Goal: Information Seeking & Learning: Learn about a topic

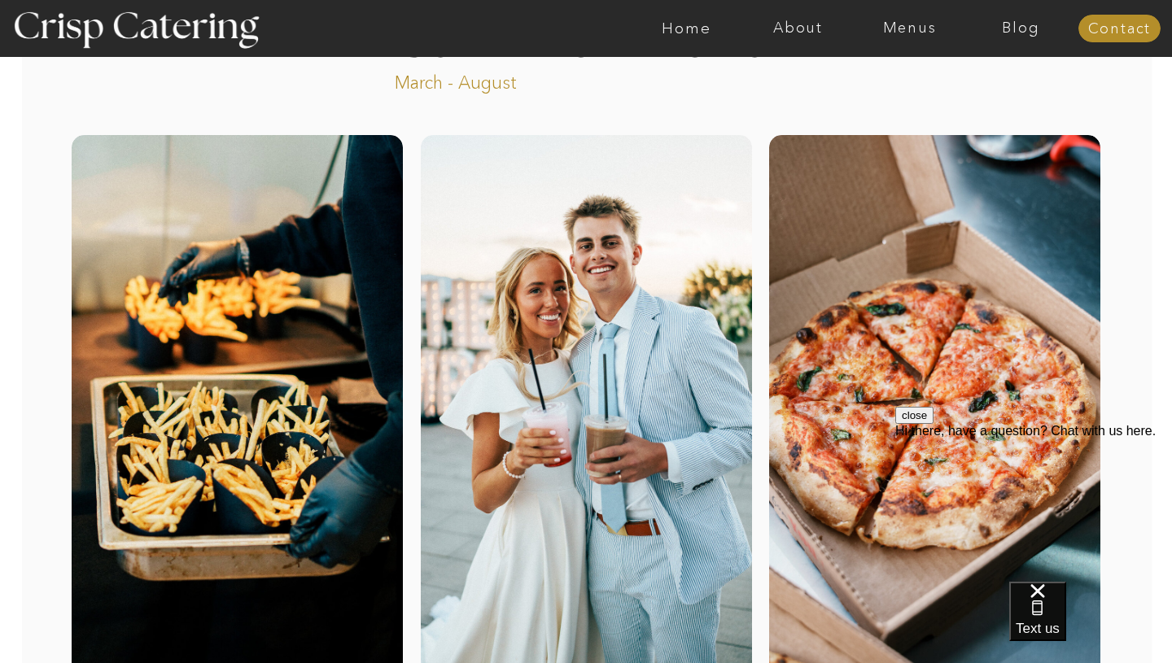
scroll to position [95, 0]
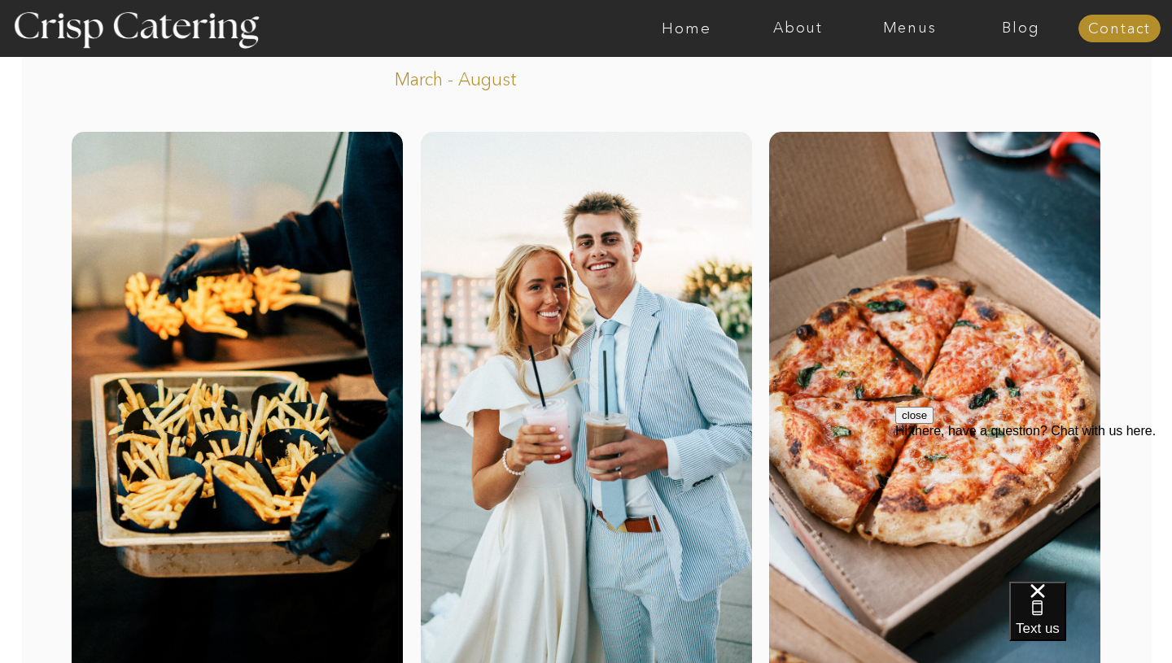
click at [933, 424] on button "close" at bounding box center [914, 415] width 38 height 17
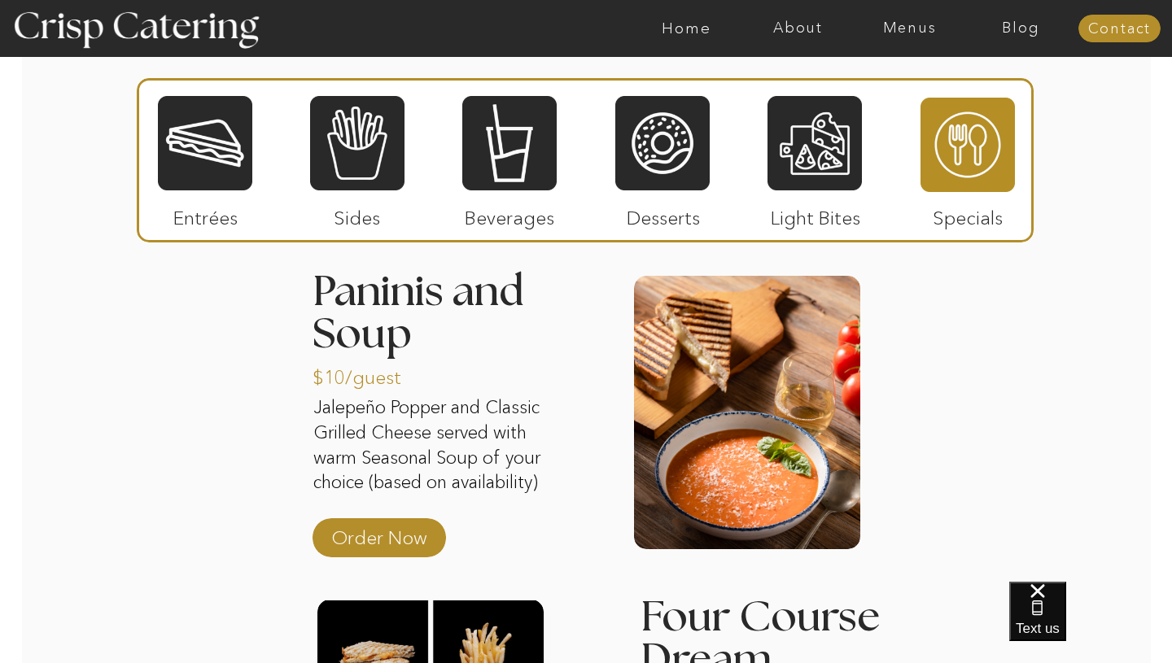
scroll to position [1622, 0]
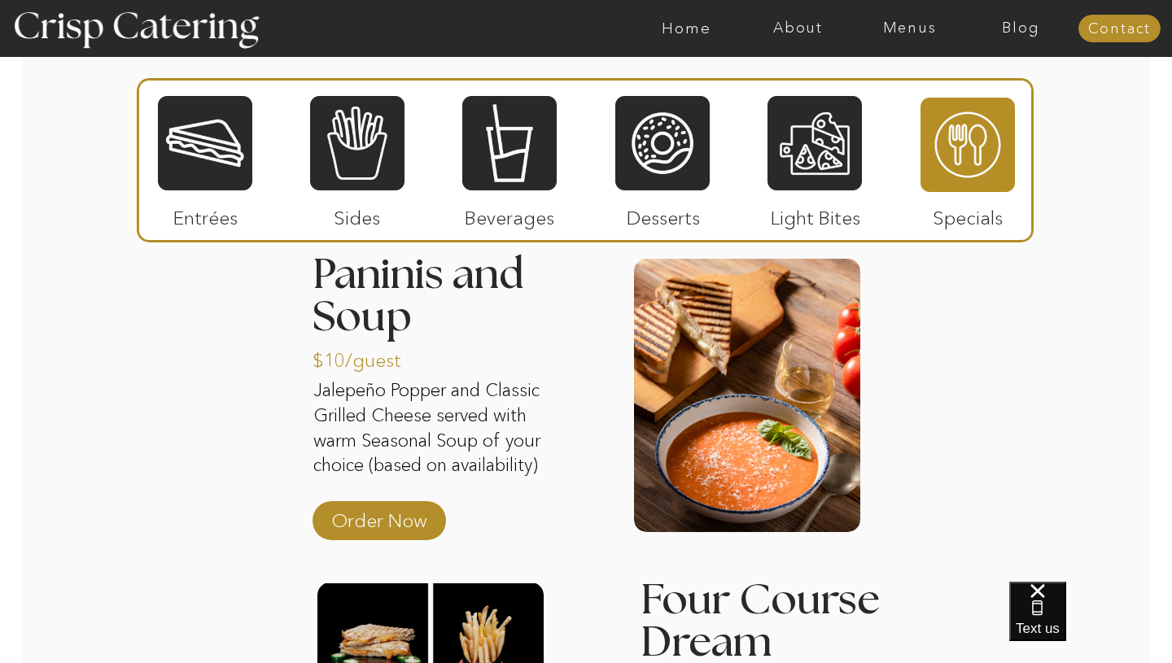
click at [207, 152] on div at bounding box center [205, 143] width 94 height 98
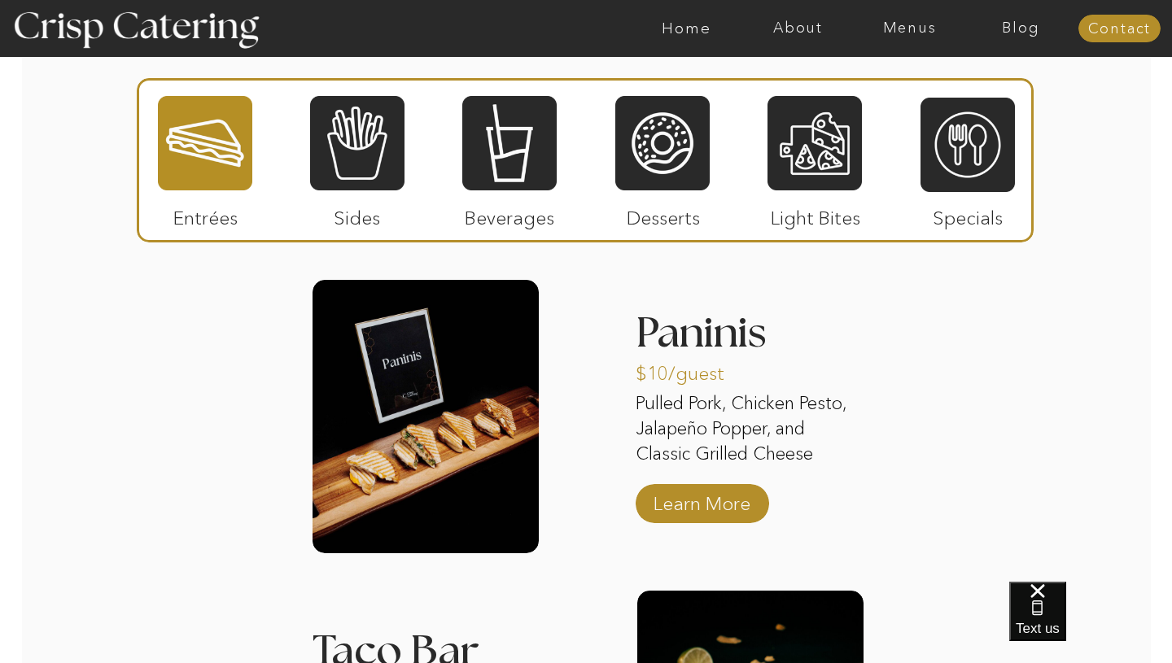
scroll to position [1570, 0]
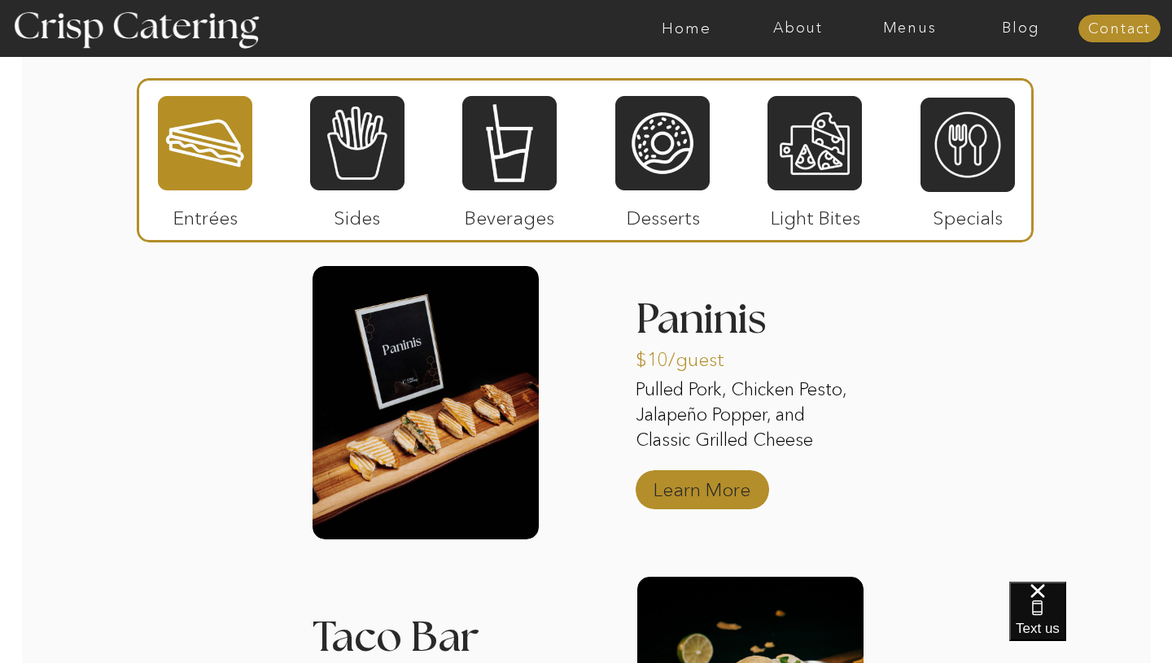
click at [732, 479] on p "Learn More" at bounding box center [702, 485] width 108 height 47
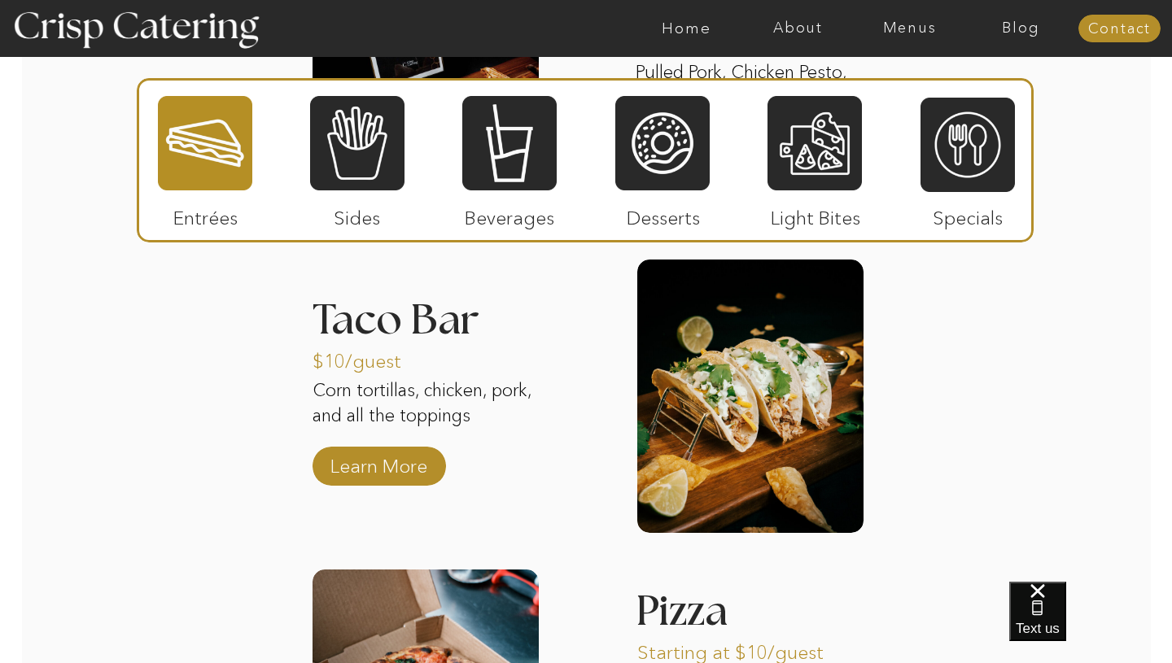
scroll to position [1938, 0]
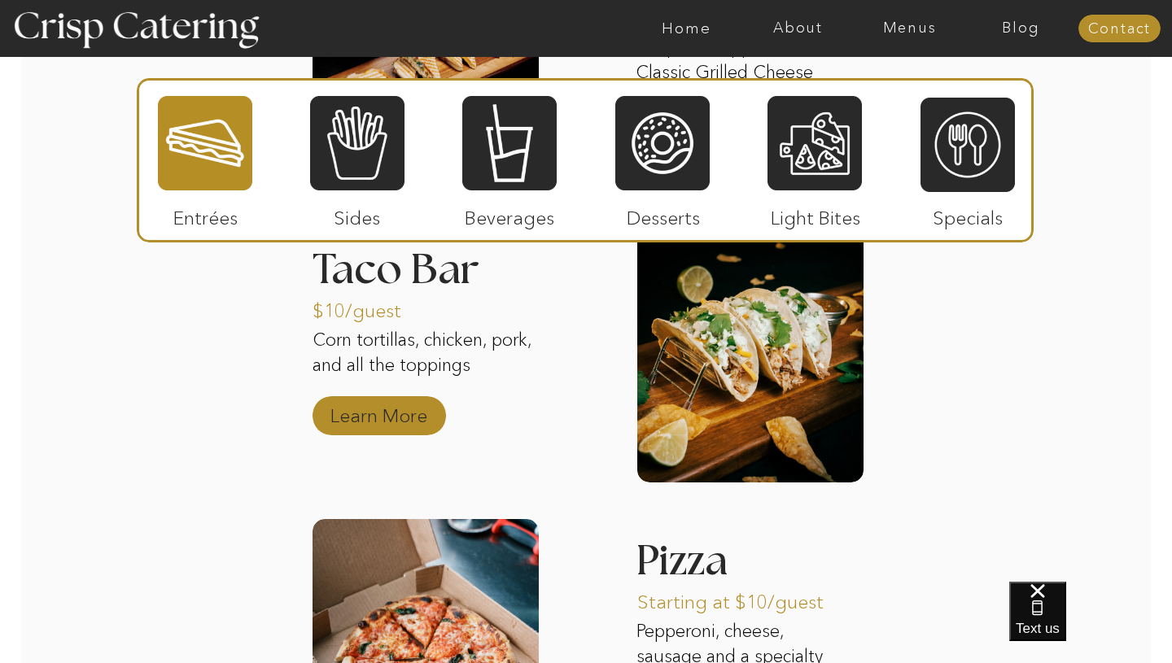
click at [347, 411] on p "Learn More" at bounding box center [379, 411] width 108 height 47
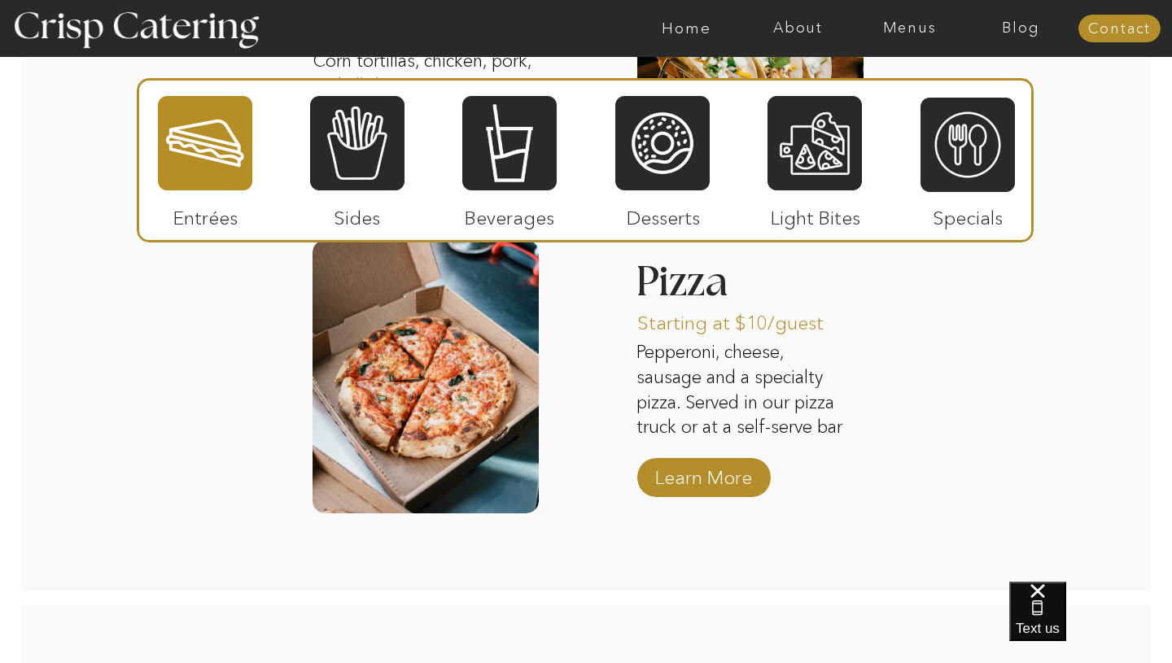
scroll to position [2217, 0]
click at [734, 463] on p "Learn More" at bounding box center [703, 473] width 108 height 47
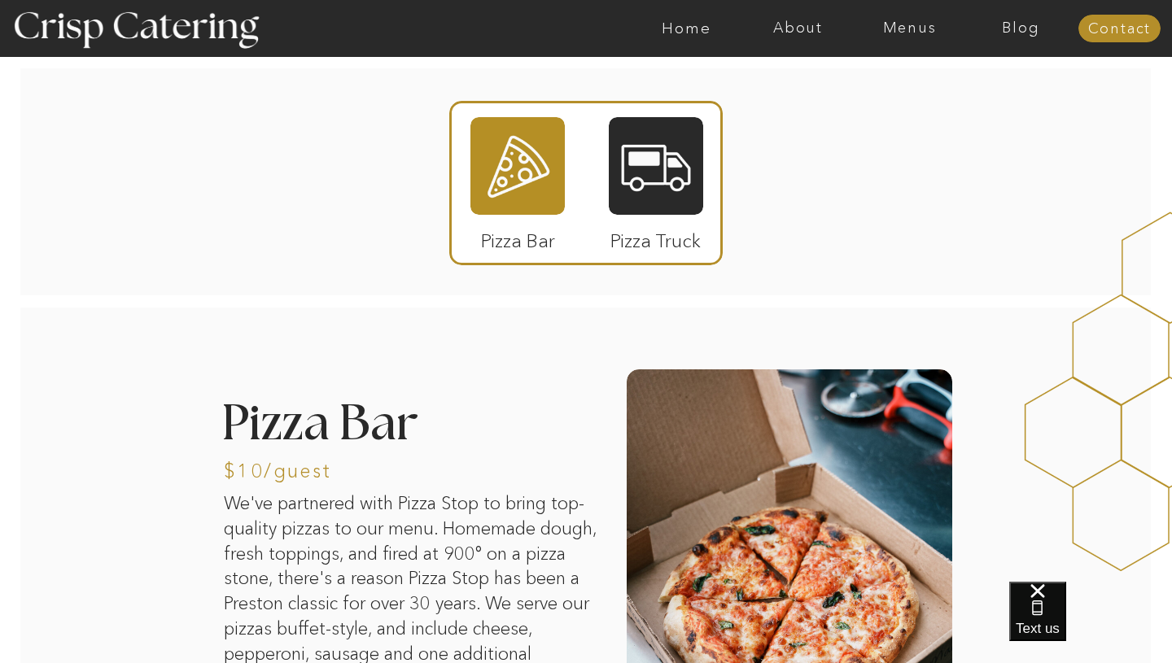
click at [647, 224] on p "Pizza Truck" at bounding box center [655, 236] width 108 height 47
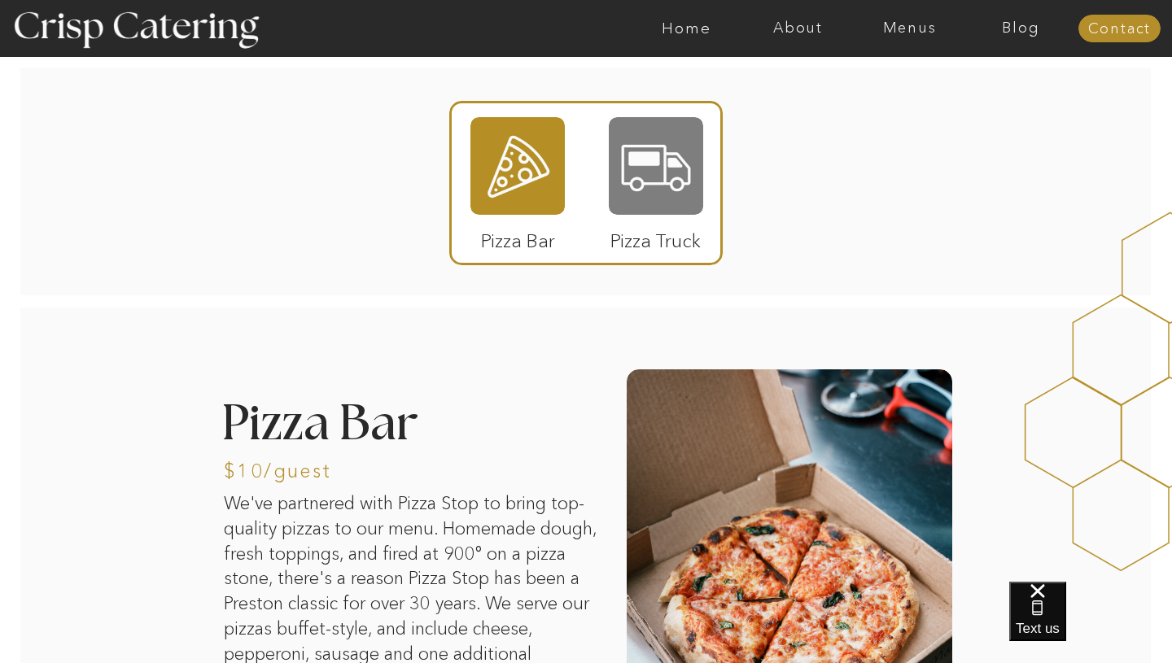
click at [653, 208] on div at bounding box center [656, 166] width 94 height 98
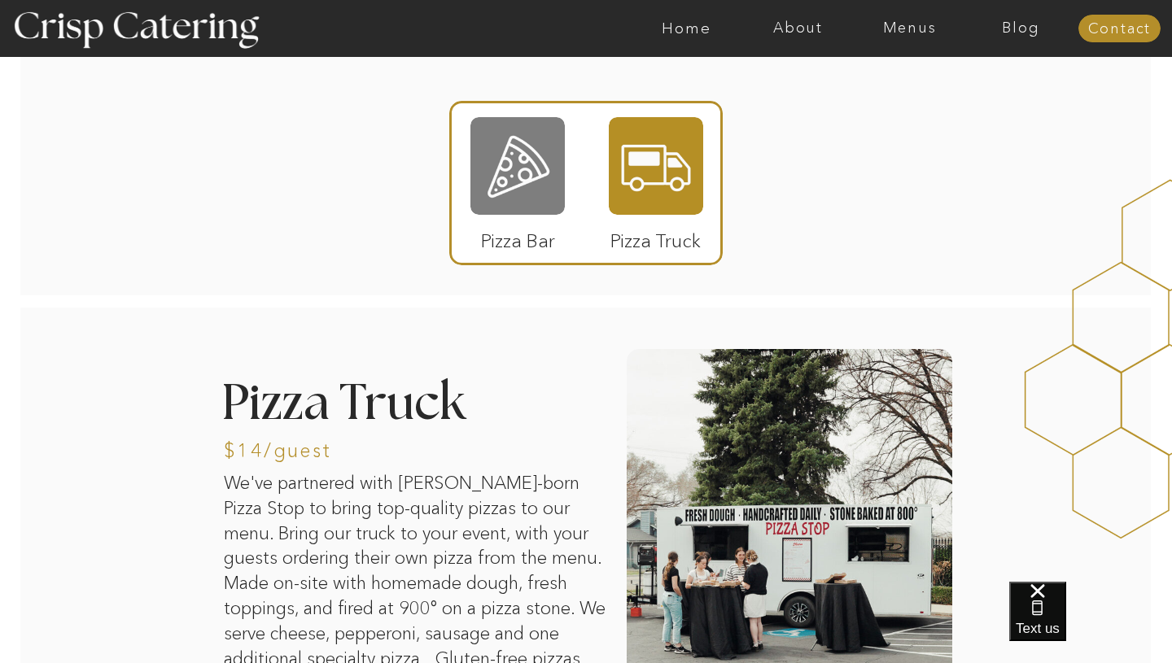
click at [506, 145] on div at bounding box center [517, 166] width 94 height 98
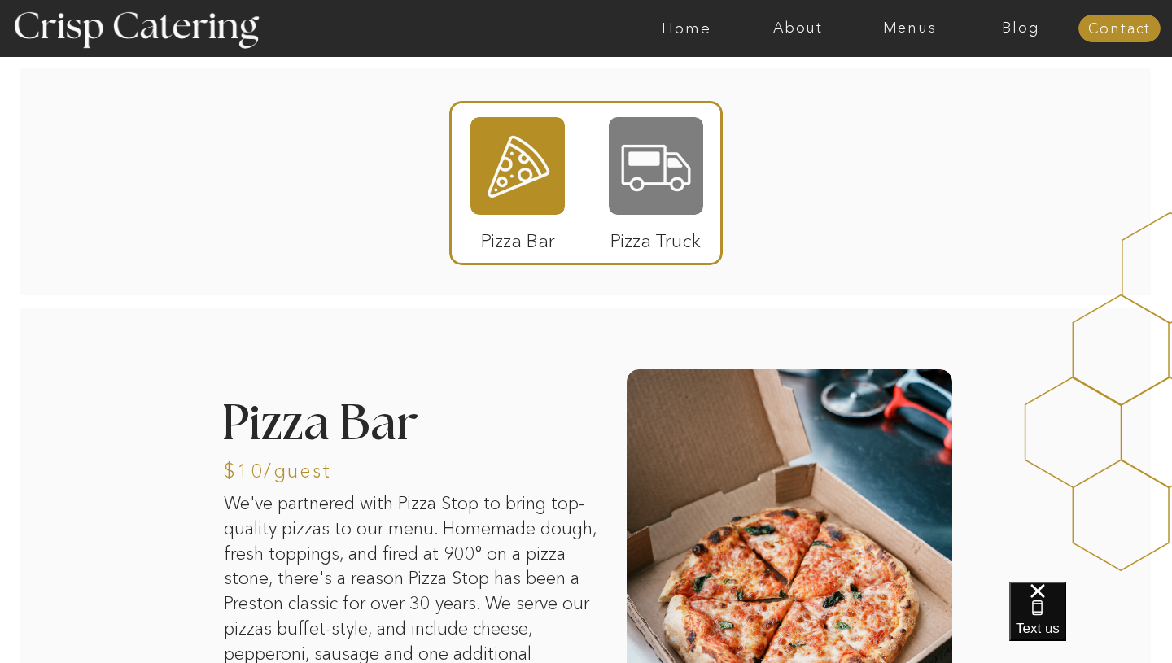
click at [624, 180] on div at bounding box center [656, 166] width 94 height 98
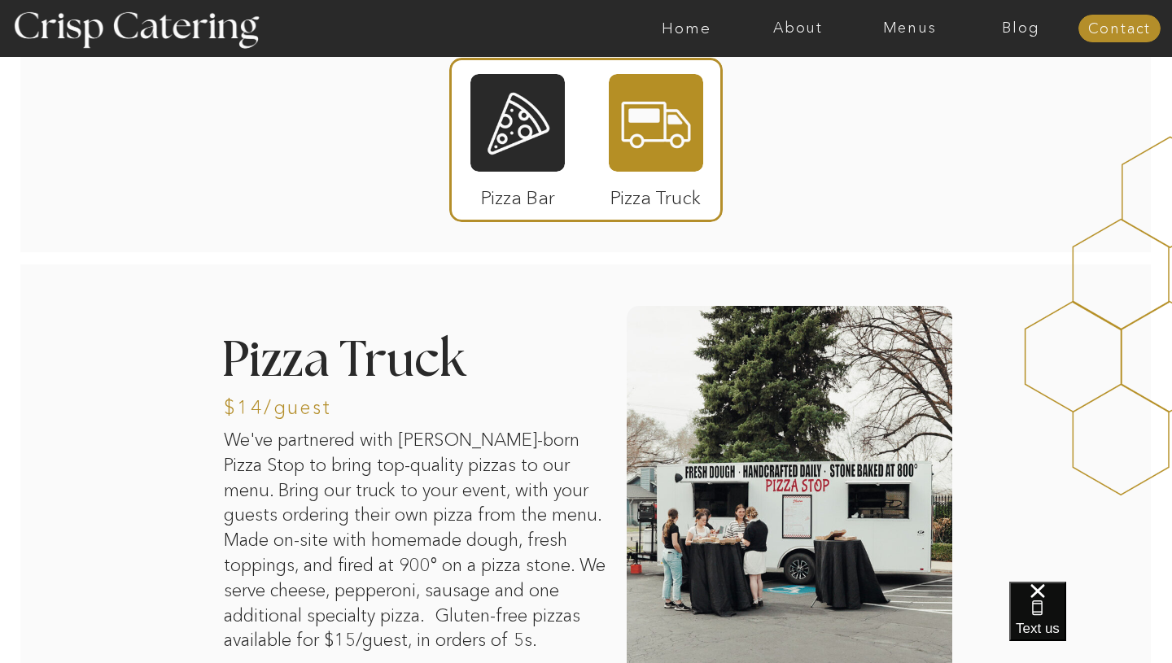
scroll to position [70, 0]
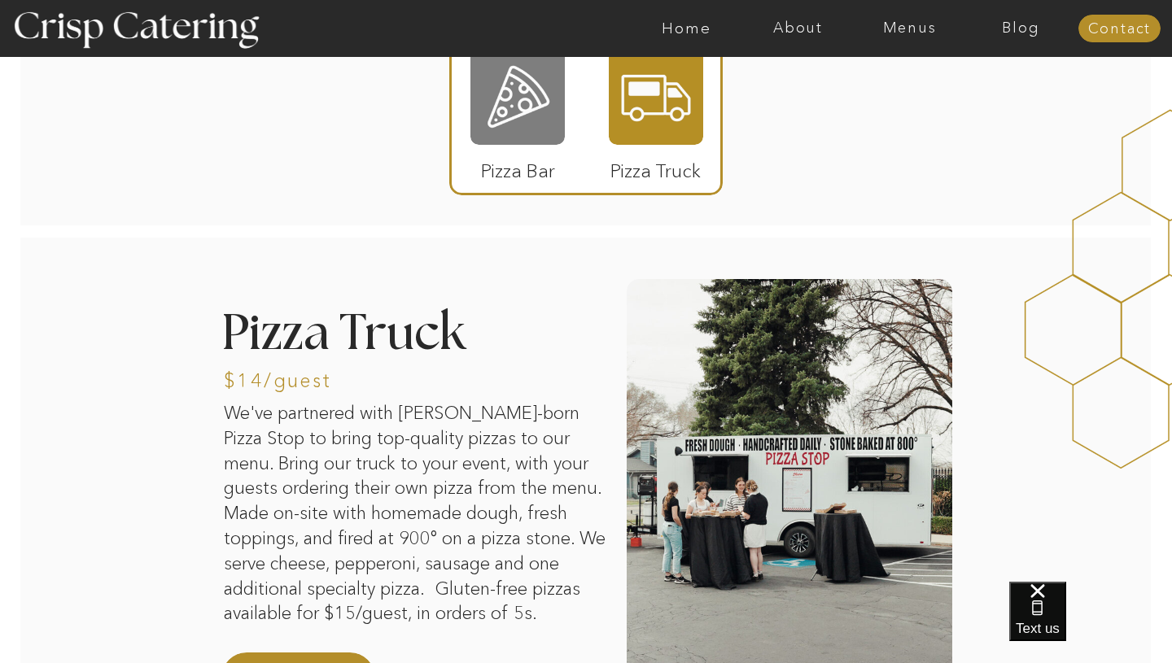
click at [548, 90] on div at bounding box center [517, 96] width 94 height 98
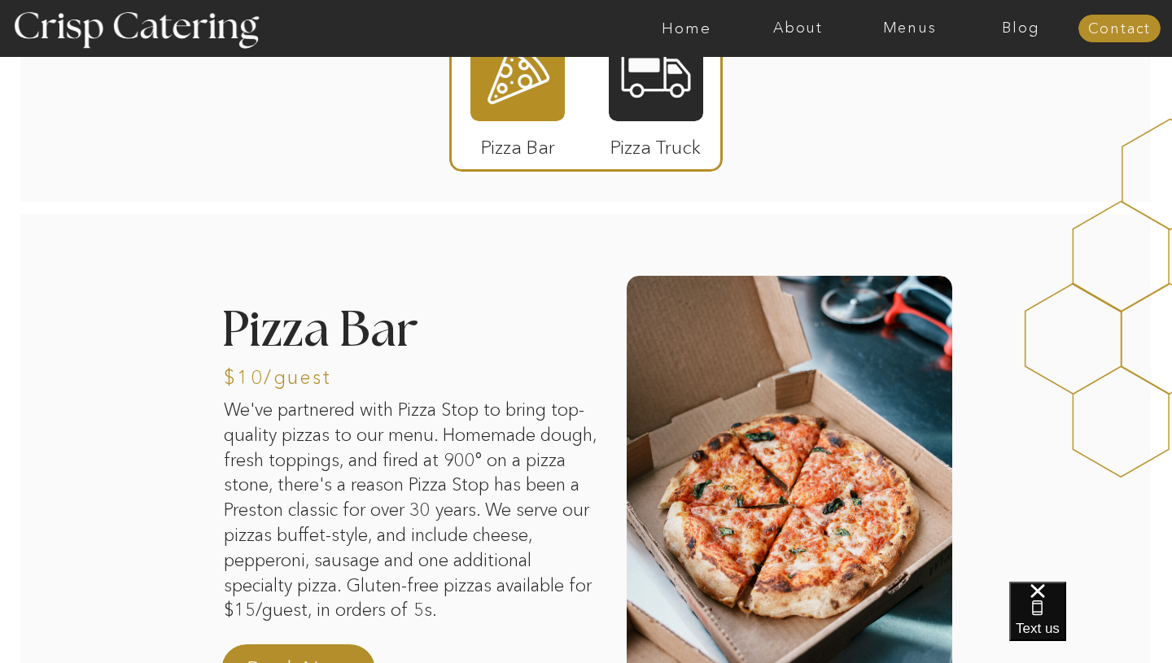
scroll to position [0, 0]
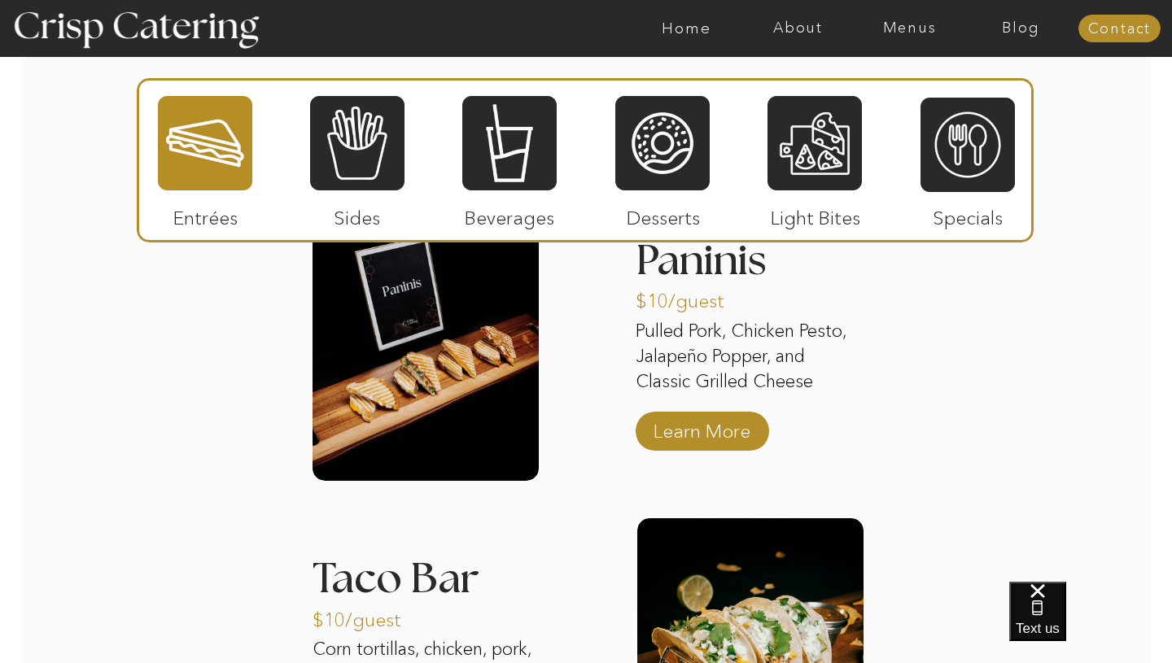
scroll to position [1632, 0]
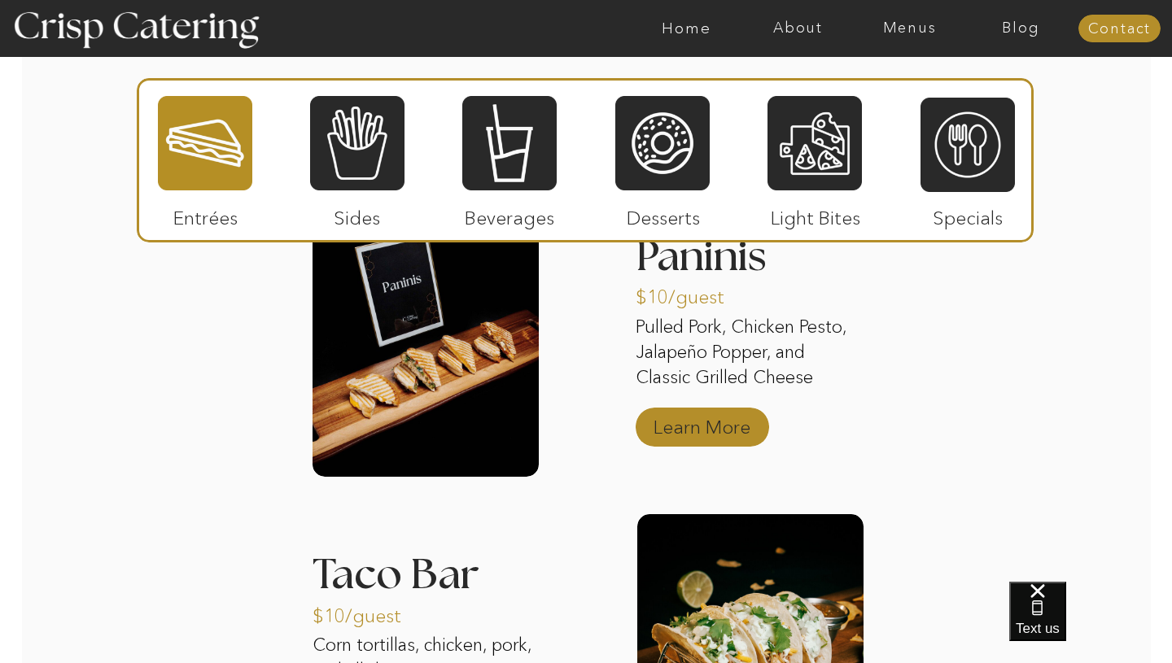
click at [671, 433] on p "Learn More" at bounding box center [702, 423] width 108 height 47
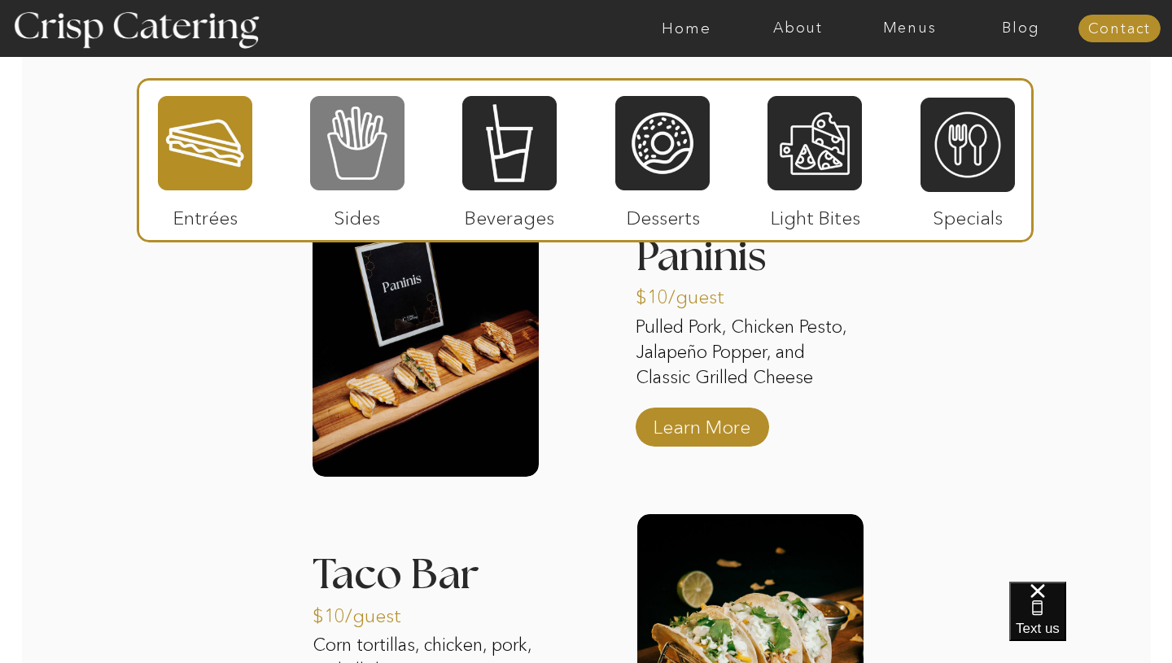
click at [365, 159] on div at bounding box center [357, 143] width 94 height 98
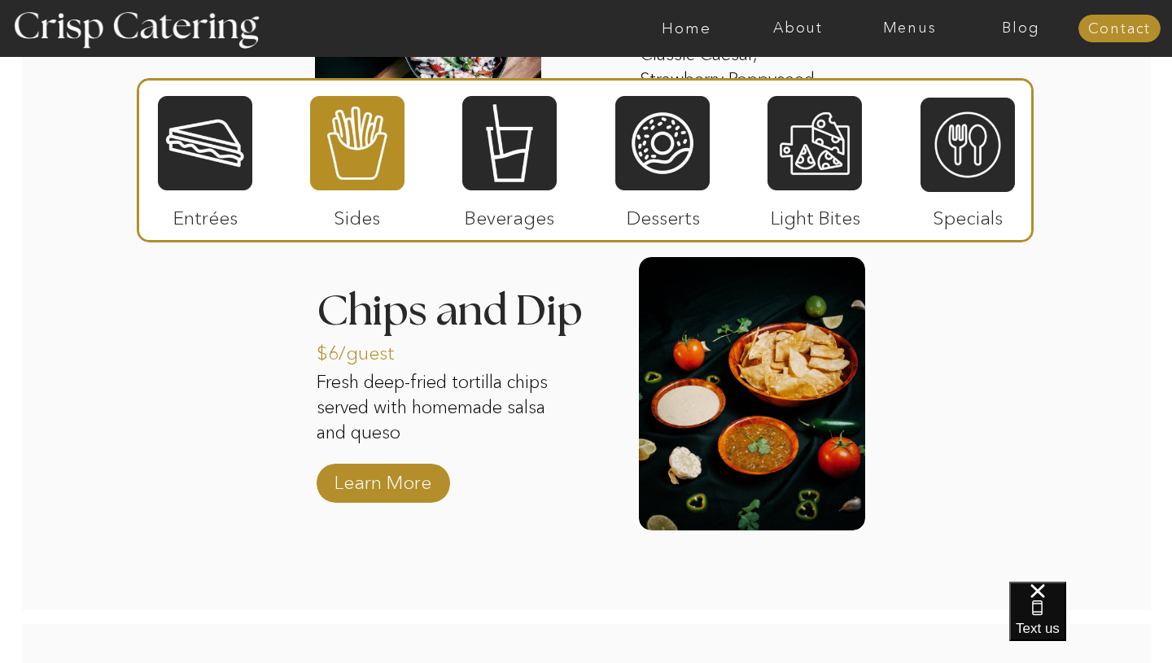
scroll to position [2219, 0]
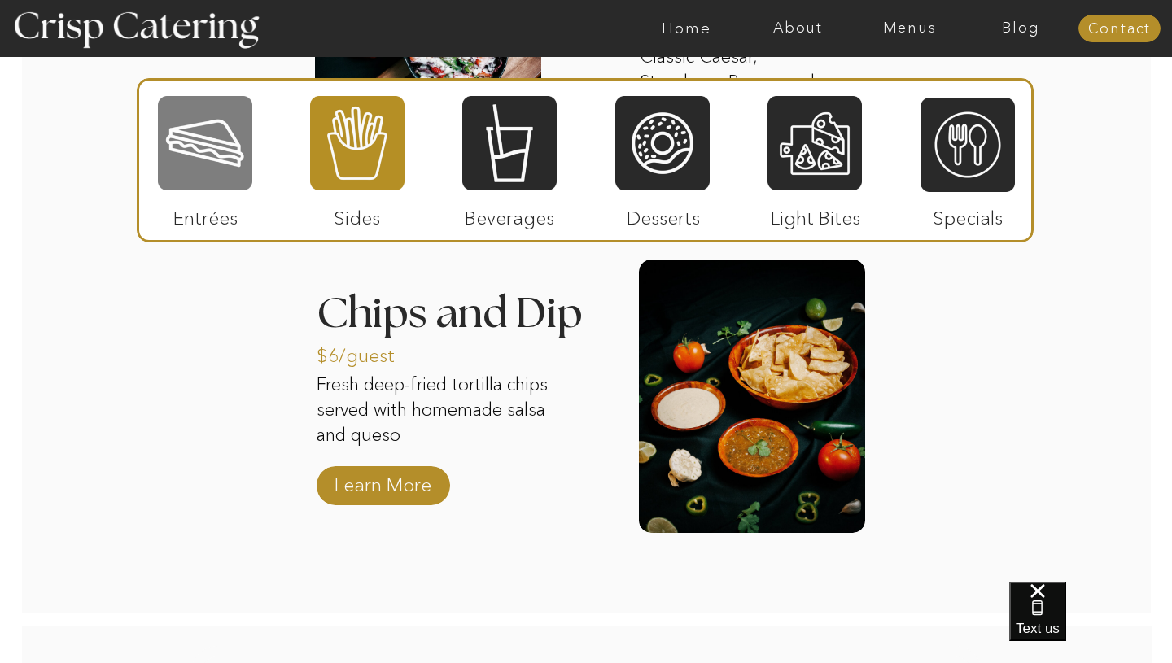
click at [203, 167] on div at bounding box center [205, 143] width 94 height 98
